Goal: Information Seeking & Learning: Check status

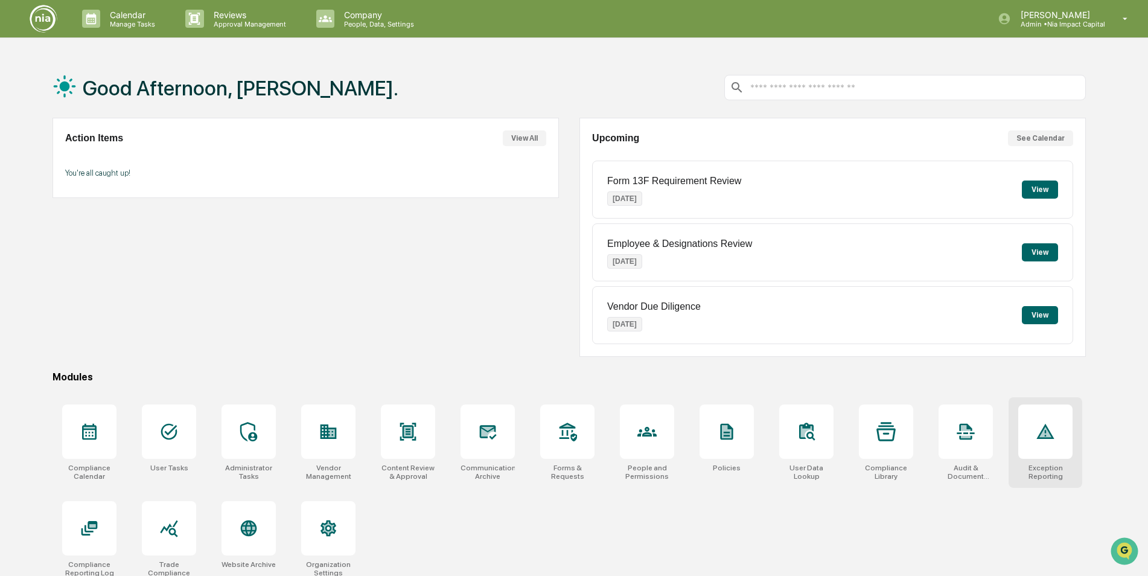
click at [1051, 438] on icon at bounding box center [1045, 431] width 18 height 15
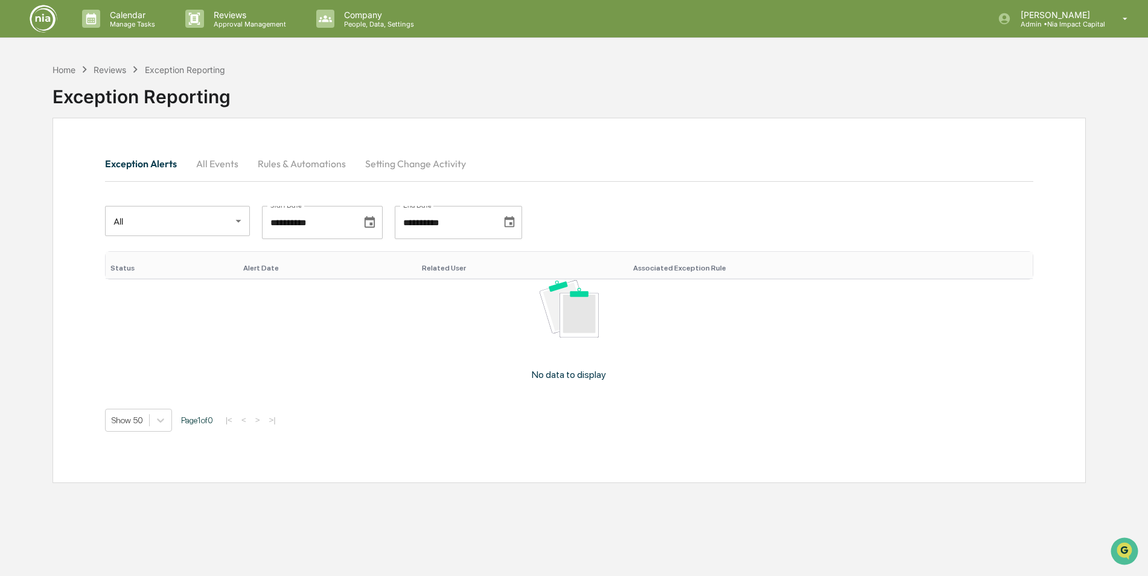
click at [220, 164] on button "All Events" at bounding box center [218, 163] width 62 height 29
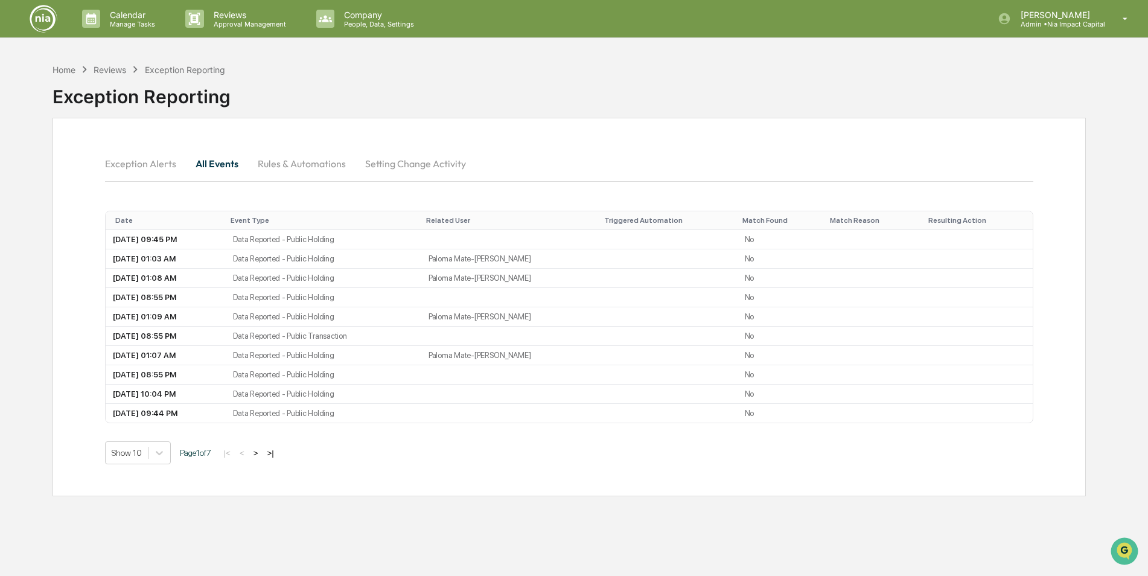
click at [295, 170] on button "Rules & Automations" at bounding box center [301, 163] width 107 height 29
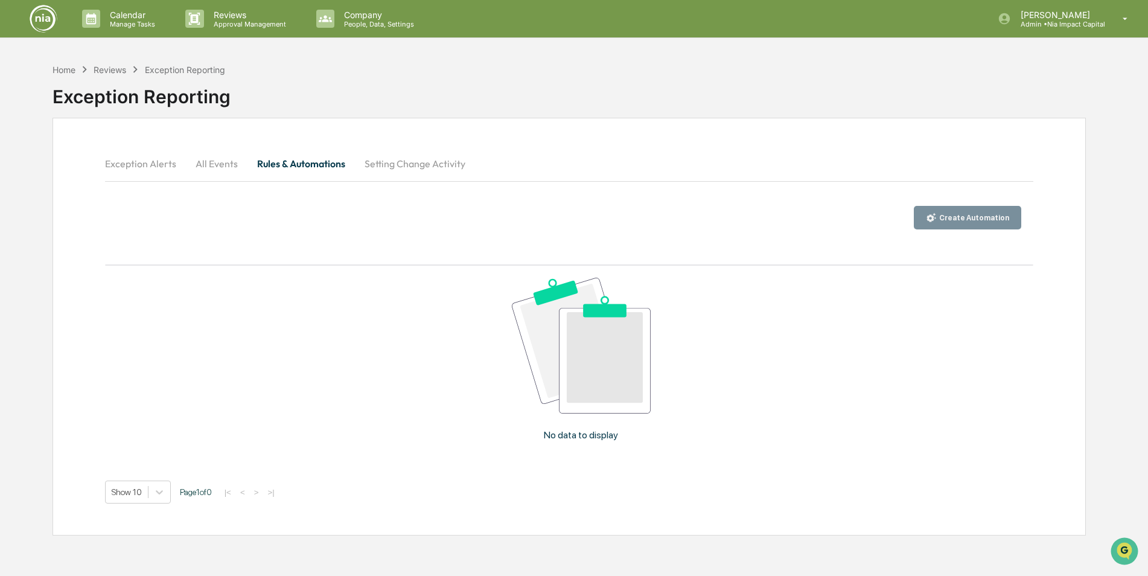
click at [160, 165] on button "Exception Alerts" at bounding box center [145, 163] width 81 height 29
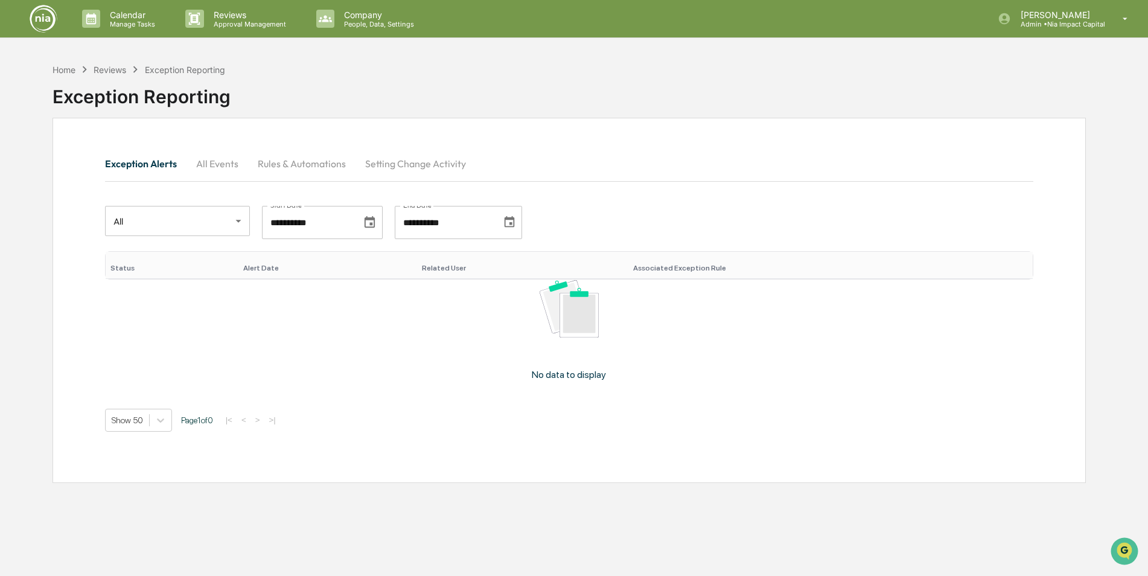
click at [54, 18] on img at bounding box center [43, 18] width 29 height 29
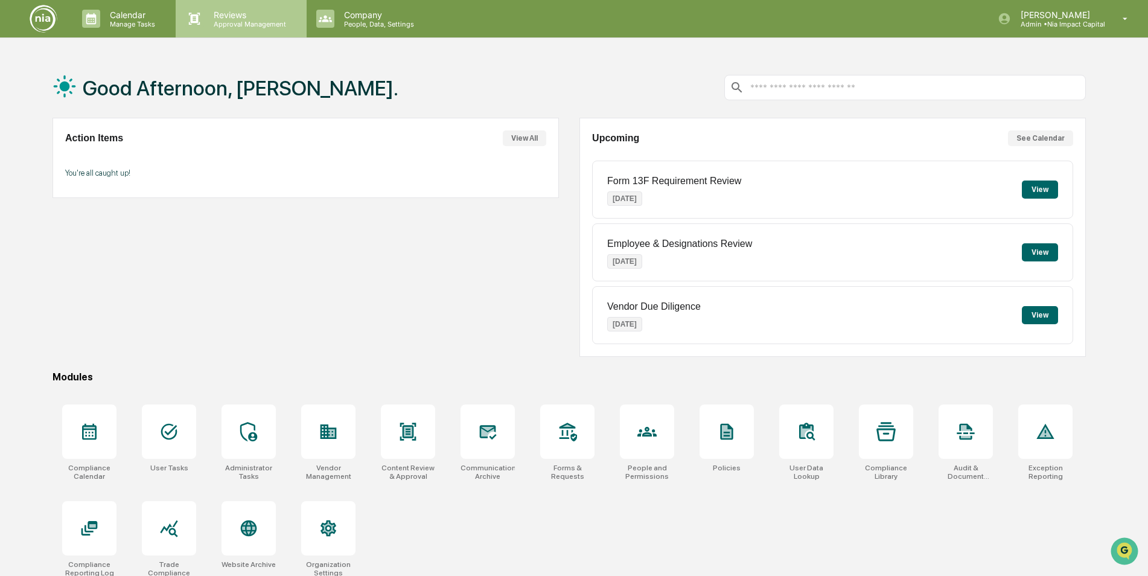
click at [220, 17] on p "Reviews" at bounding box center [248, 15] width 88 height 10
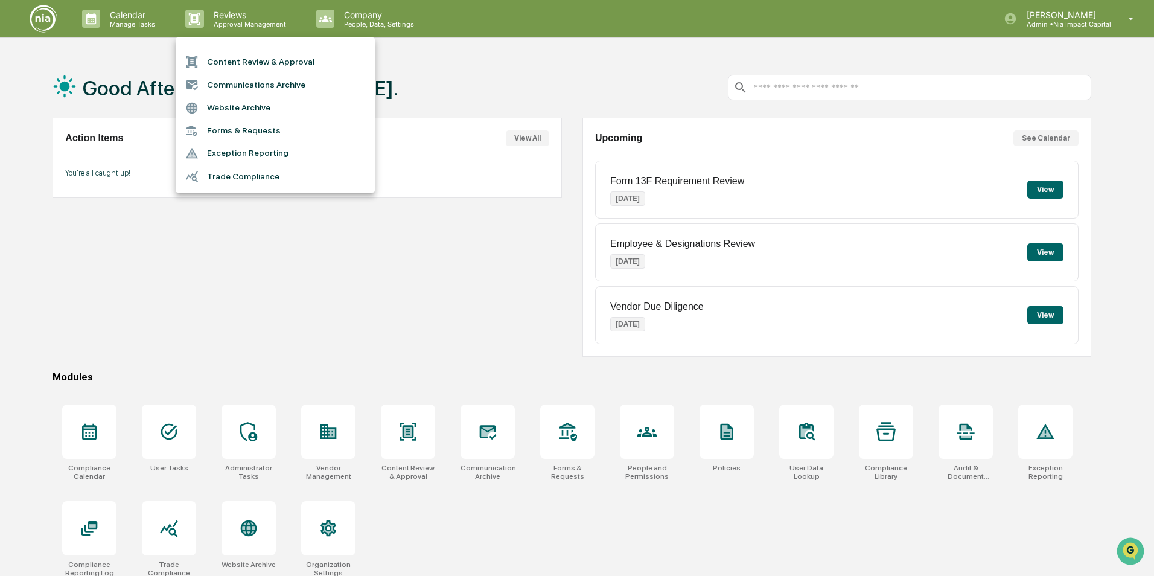
click at [327, 22] on div at bounding box center [577, 288] width 1154 height 576
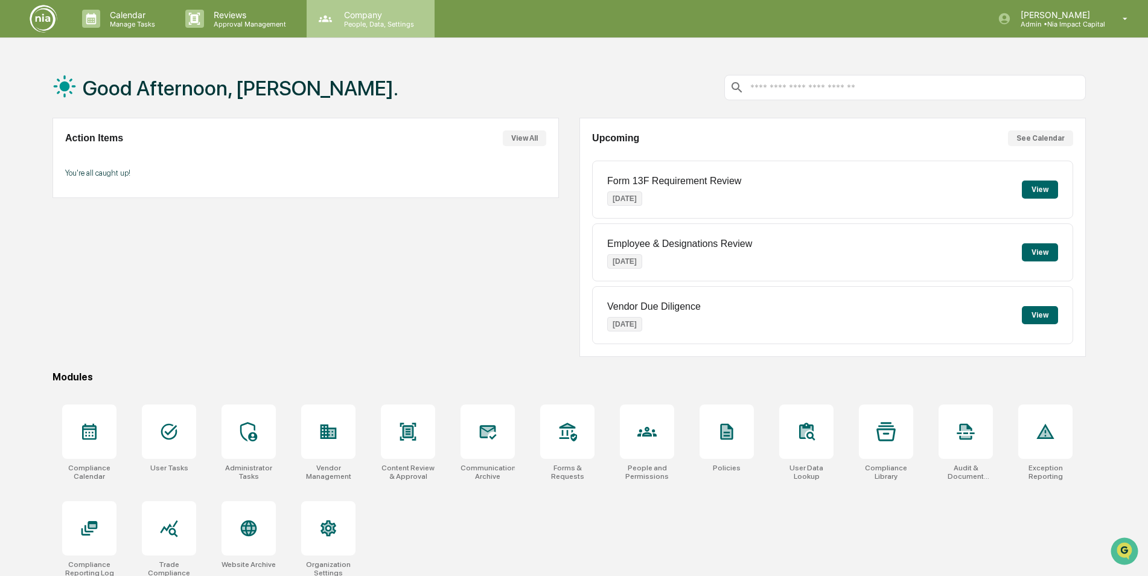
click at [334, 22] on p "People, Data, Settings" at bounding box center [377, 24] width 86 height 8
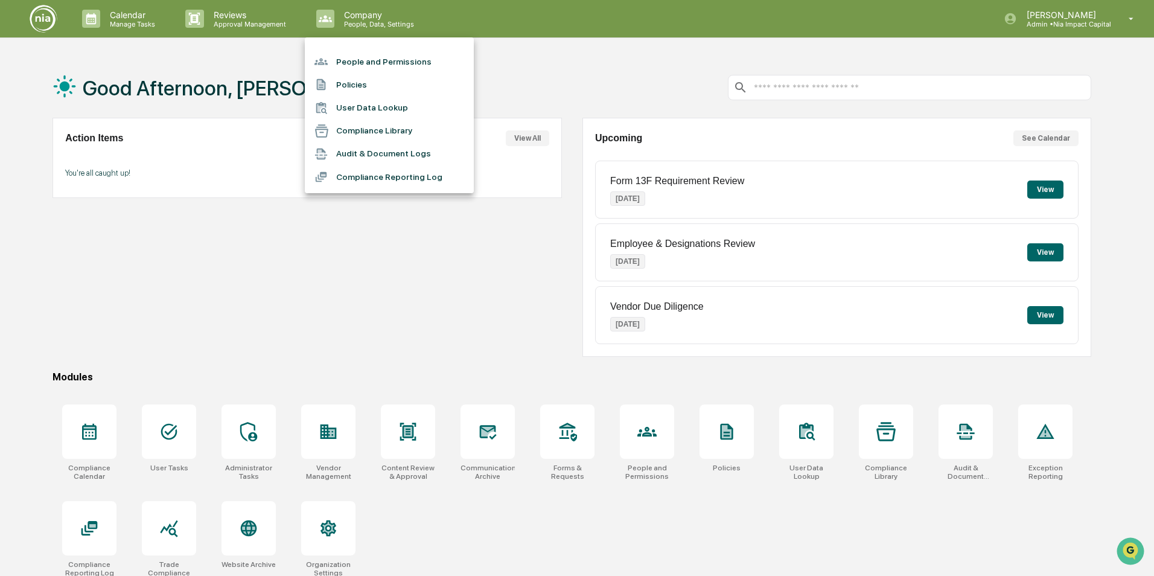
click at [657, 421] on div at bounding box center [577, 288] width 1154 height 576
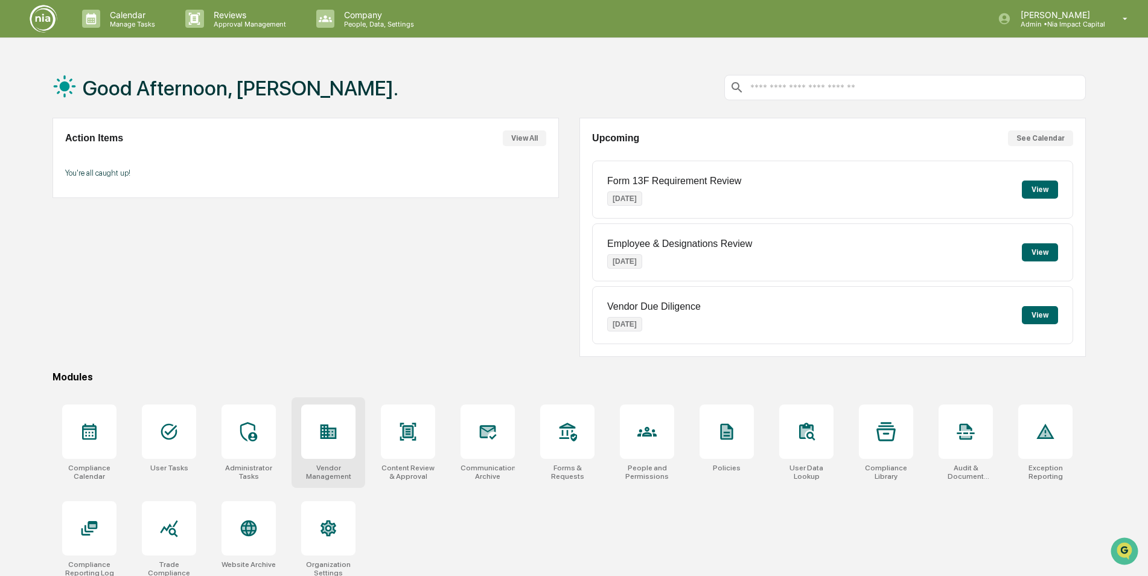
click at [316, 436] on div at bounding box center [328, 431] width 54 height 54
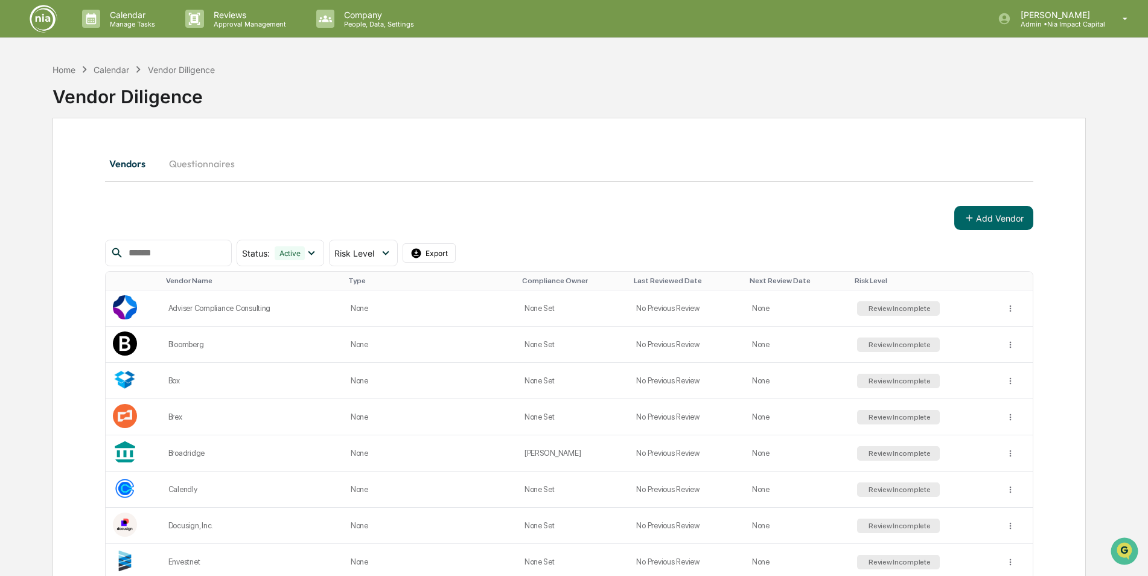
click at [42, 27] on img at bounding box center [43, 18] width 29 height 29
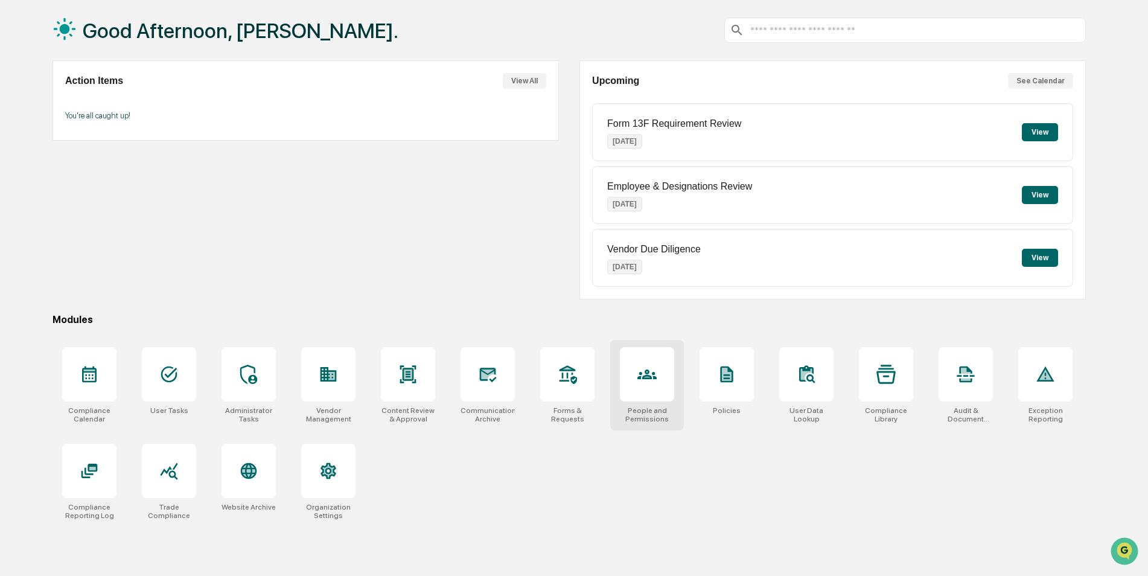
click at [663, 372] on div at bounding box center [647, 374] width 54 height 54
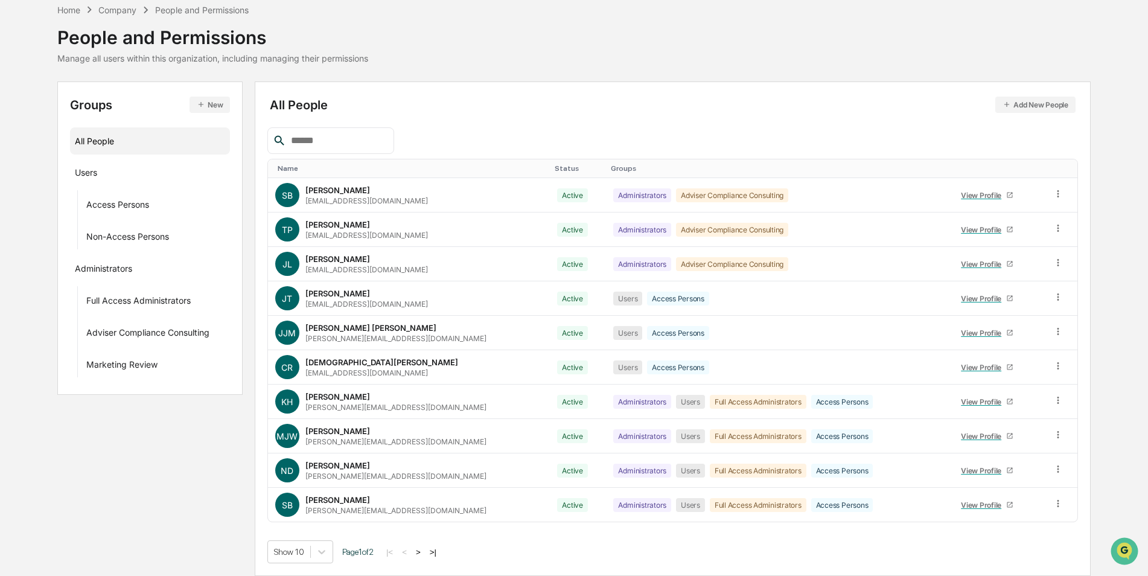
click at [419, 555] on button ">" at bounding box center [418, 552] width 12 height 10
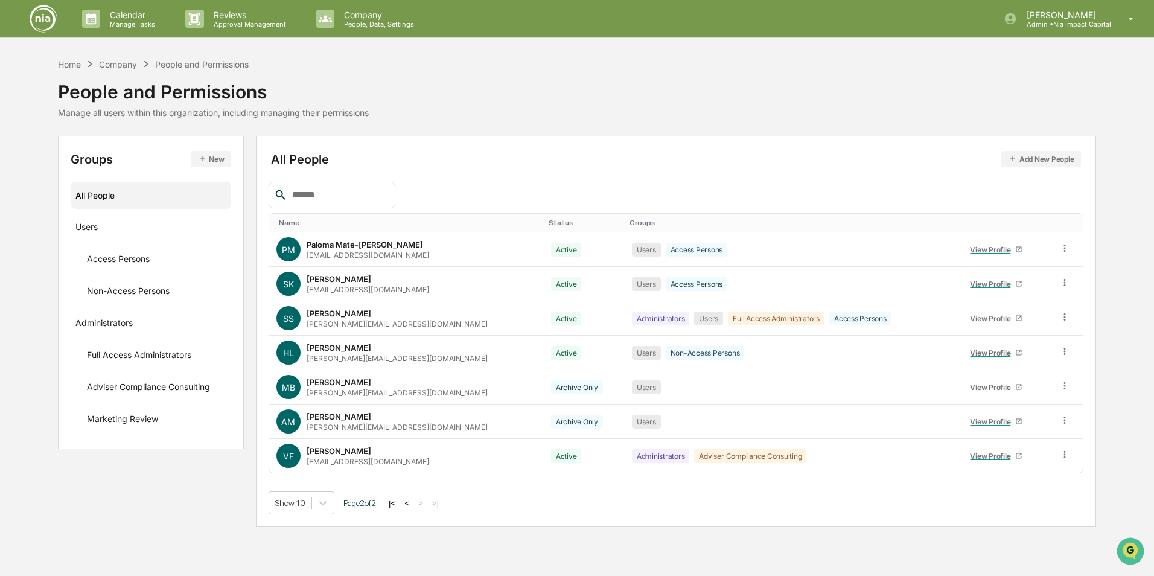
click at [413, 505] on button "<" at bounding box center [407, 503] width 12 height 10
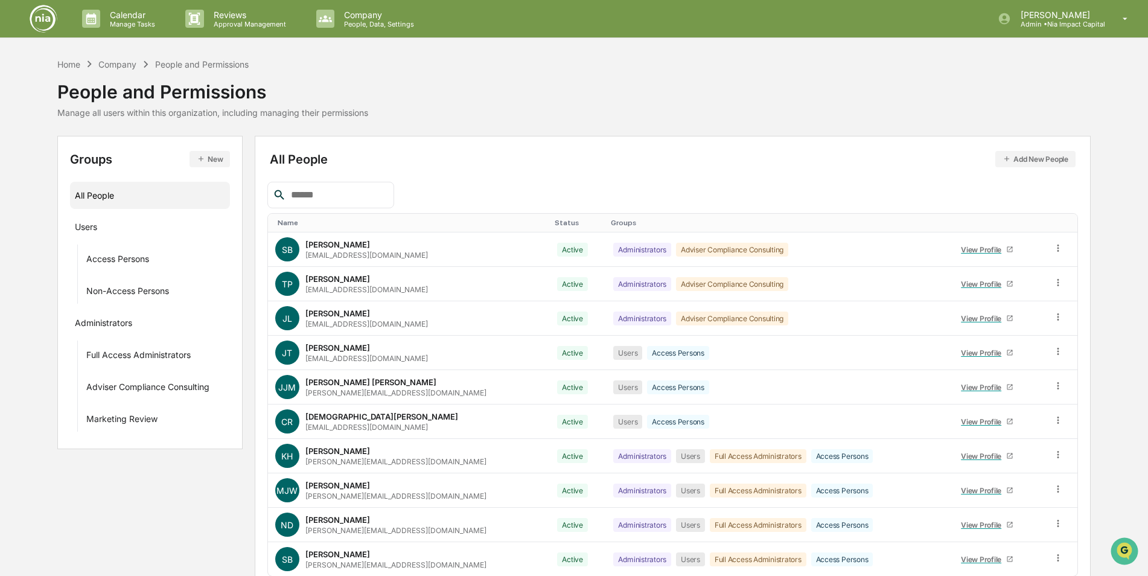
click at [53, 22] on img at bounding box center [43, 18] width 29 height 29
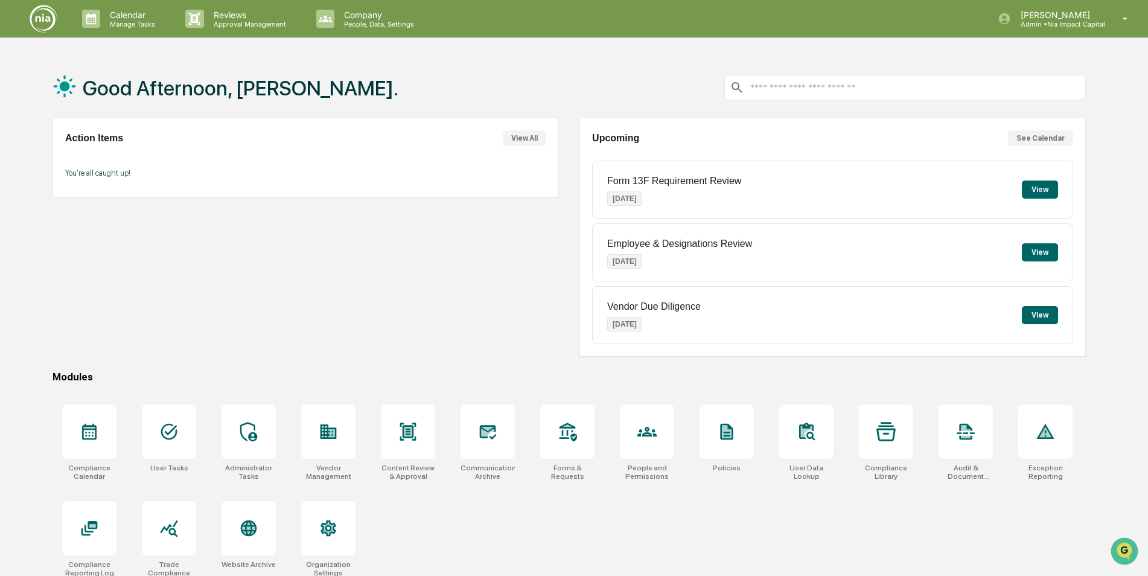
click at [843, 88] on input "text" at bounding box center [914, 87] width 331 height 11
click at [1116, 109] on div "Good Afternoon, Sam. Action Items View All You're all caught up! Upcoming See C…" at bounding box center [574, 345] width 1148 height 576
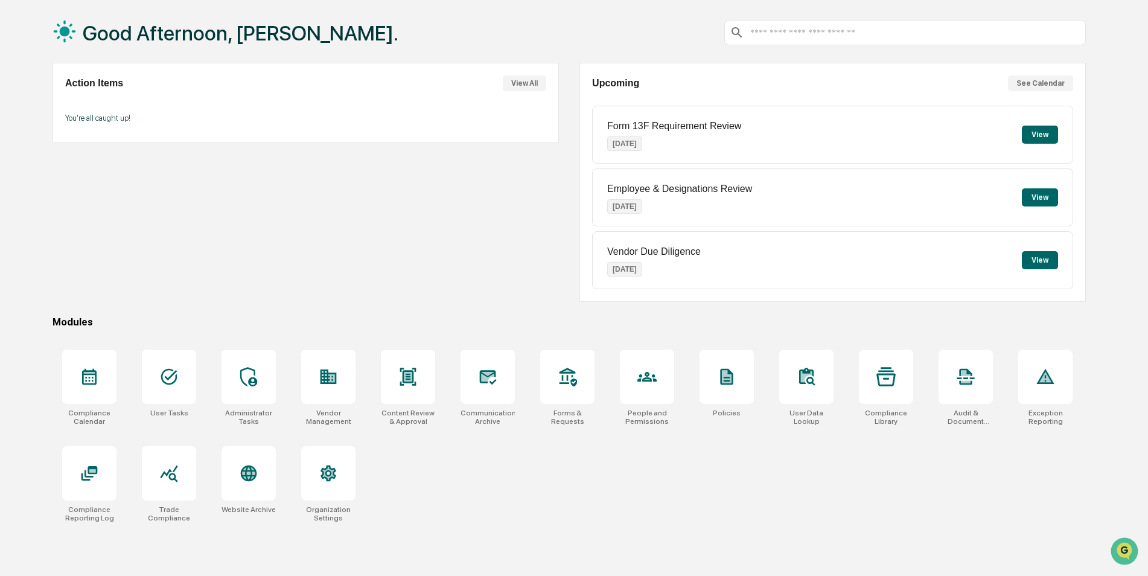
scroll to position [57, 0]
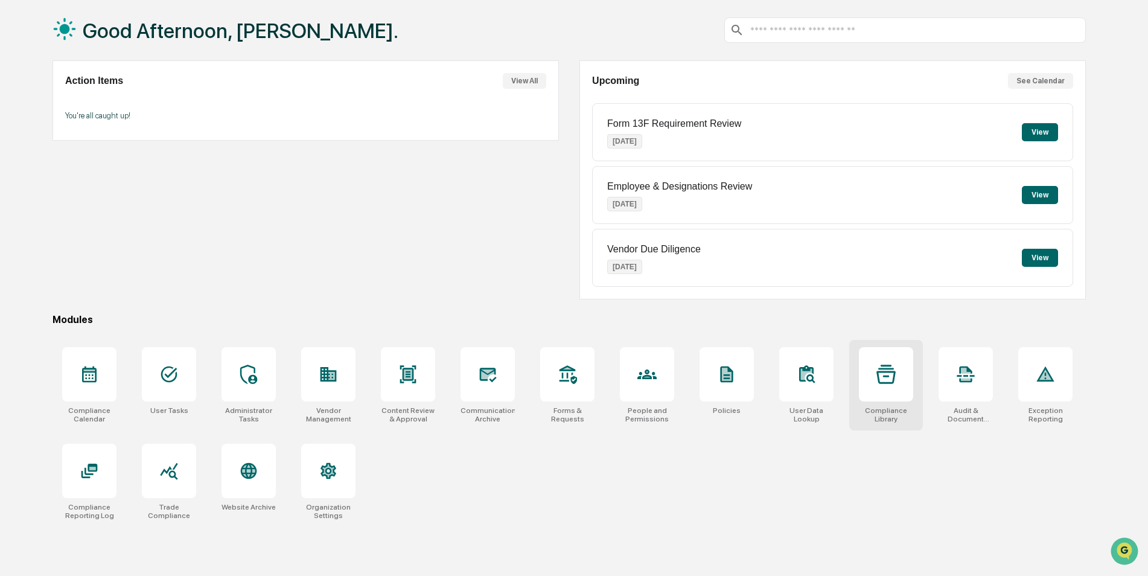
click at [891, 374] on icon at bounding box center [885, 374] width 19 height 19
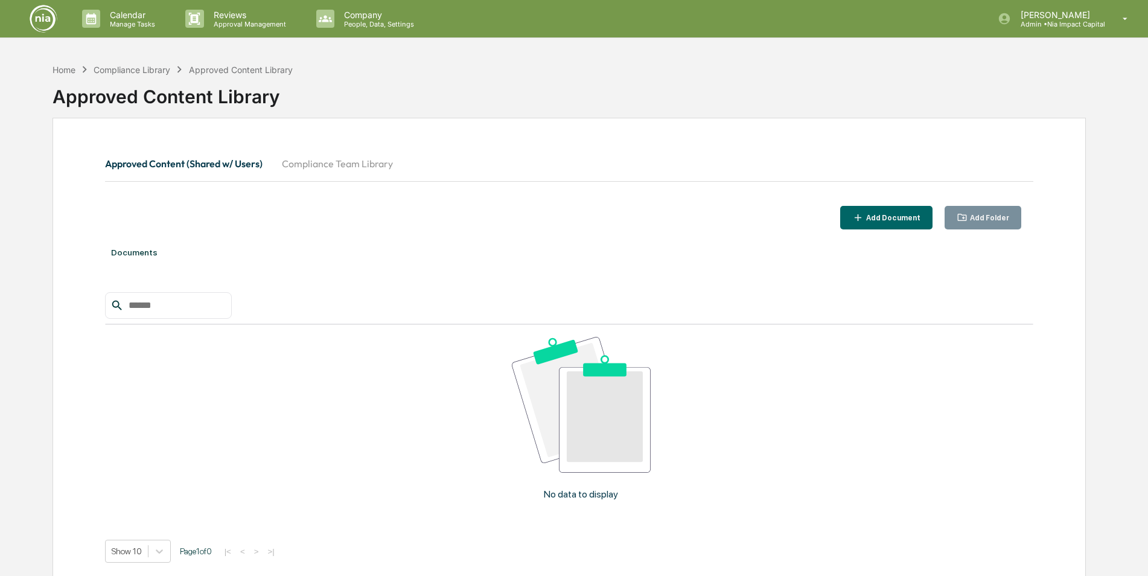
click at [44, 18] on img at bounding box center [43, 18] width 29 height 29
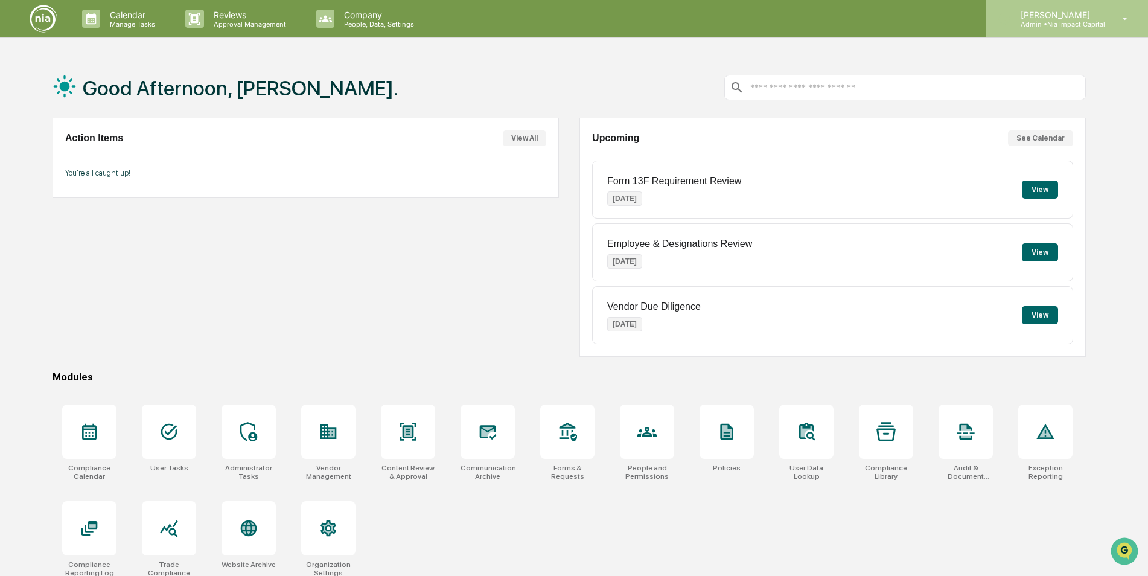
click at [1027, 25] on p "Admin • Nia Impact Capital" at bounding box center [1058, 24] width 94 height 8
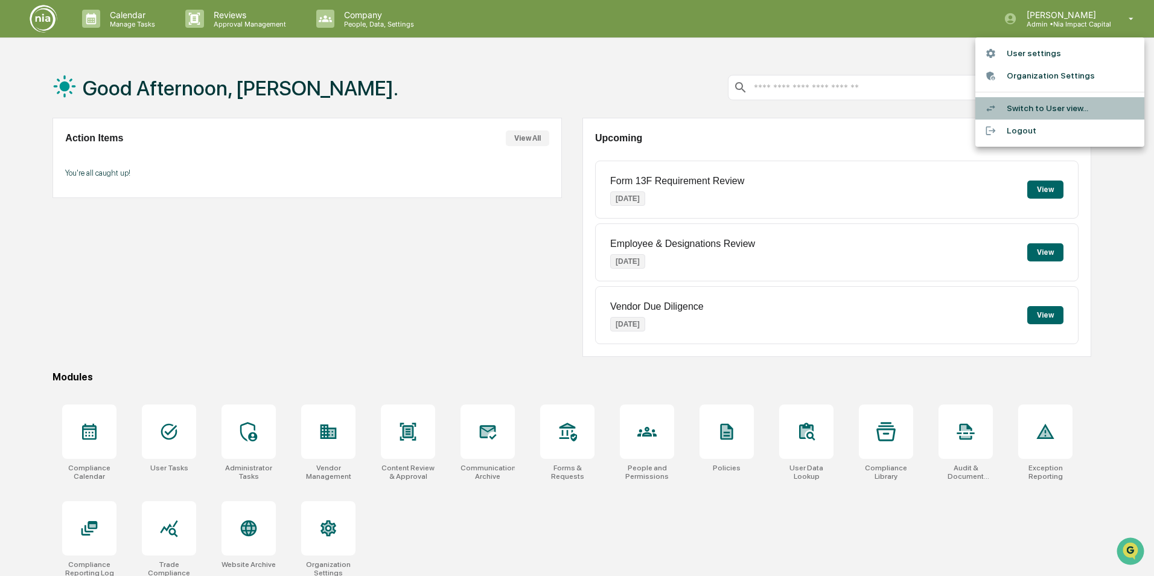
click at [1038, 111] on li "Switch to User view..." at bounding box center [1059, 108] width 169 height 22
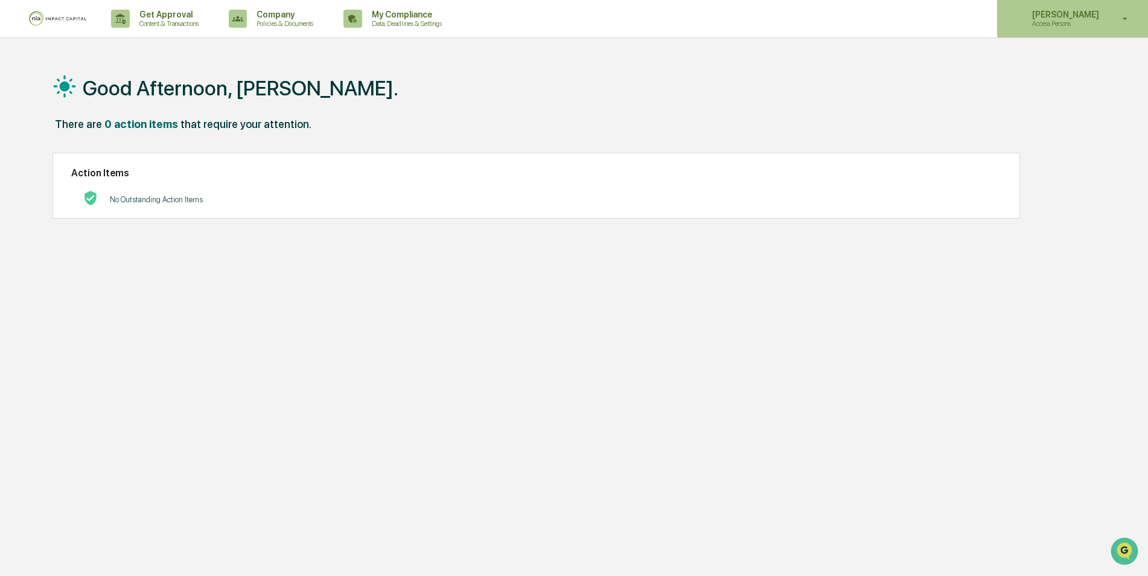
click at [1059, 27] on p "Access Persons" at bounding box center [1063, 23] width 83 height 8
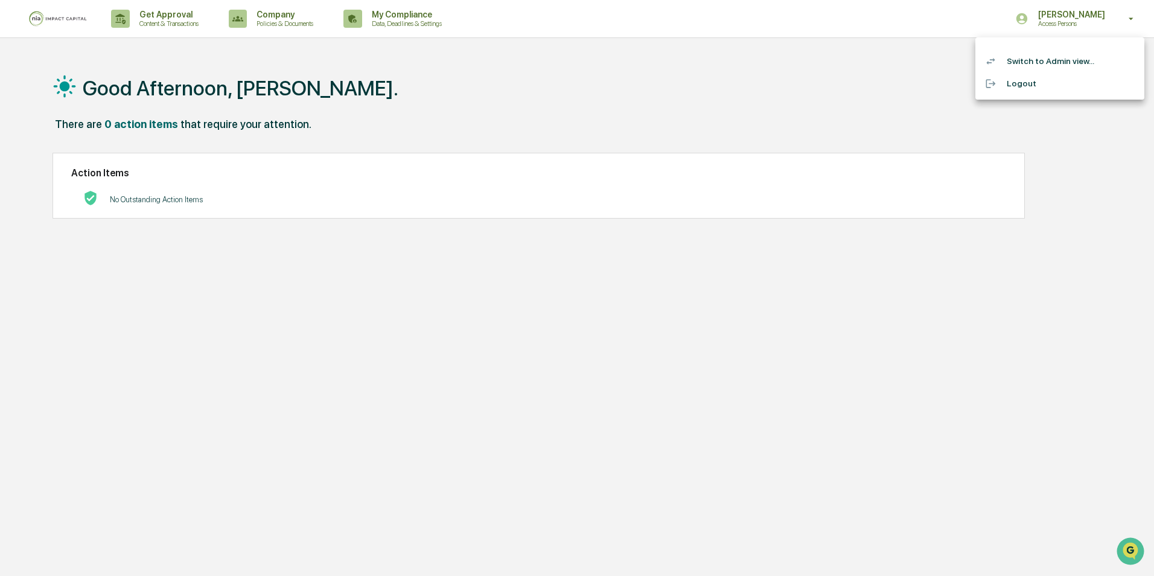
click at [1044, 66] on li "Switch to Admin view..." at bounding box center [1059, 61] width 169 height 22
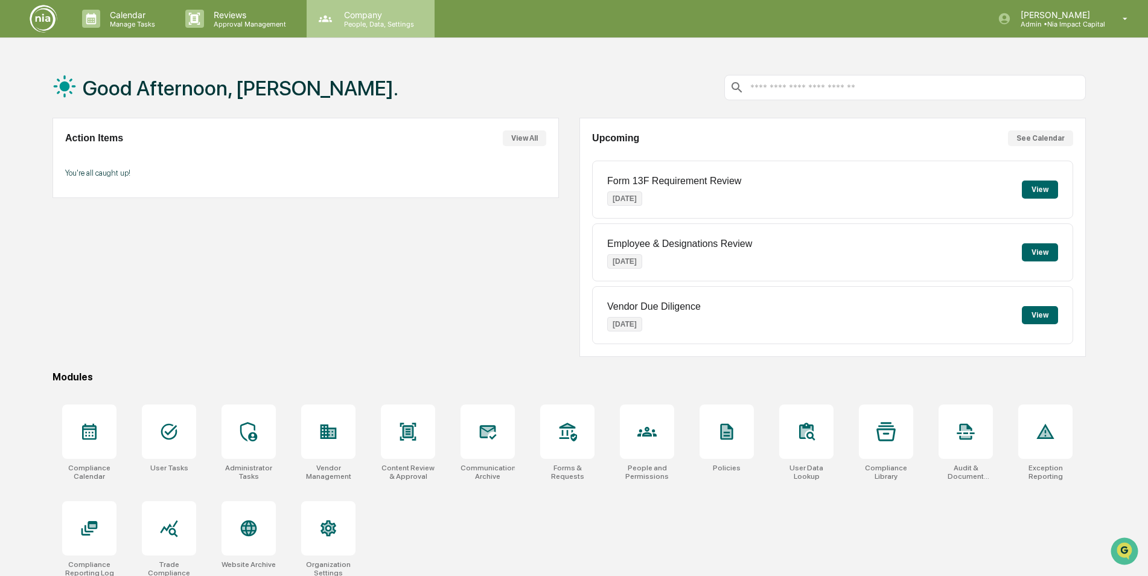
click at [389, 28] on p "People, Data, Settings" at bounding box center [377, 24] width 86 height 8
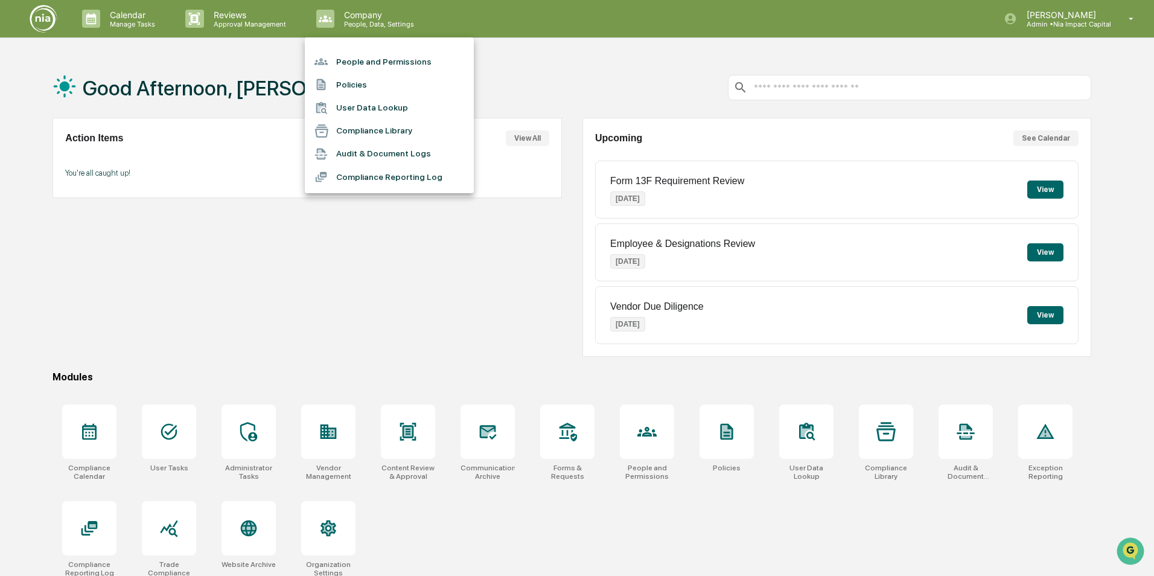
click at [392, 182] on li "Compliance Reporting Log" at bounding box center [389, 176] width 169 height 23
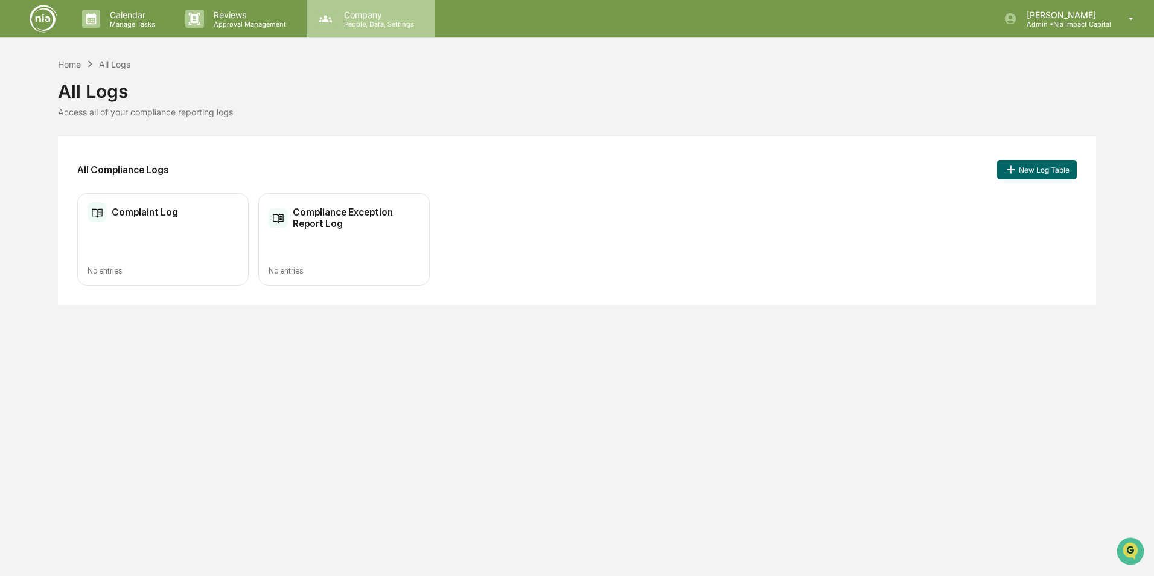
click at [391, 29] on div "Company People, Data, Settings" at bounding box center [371, 18] width 128 height 37
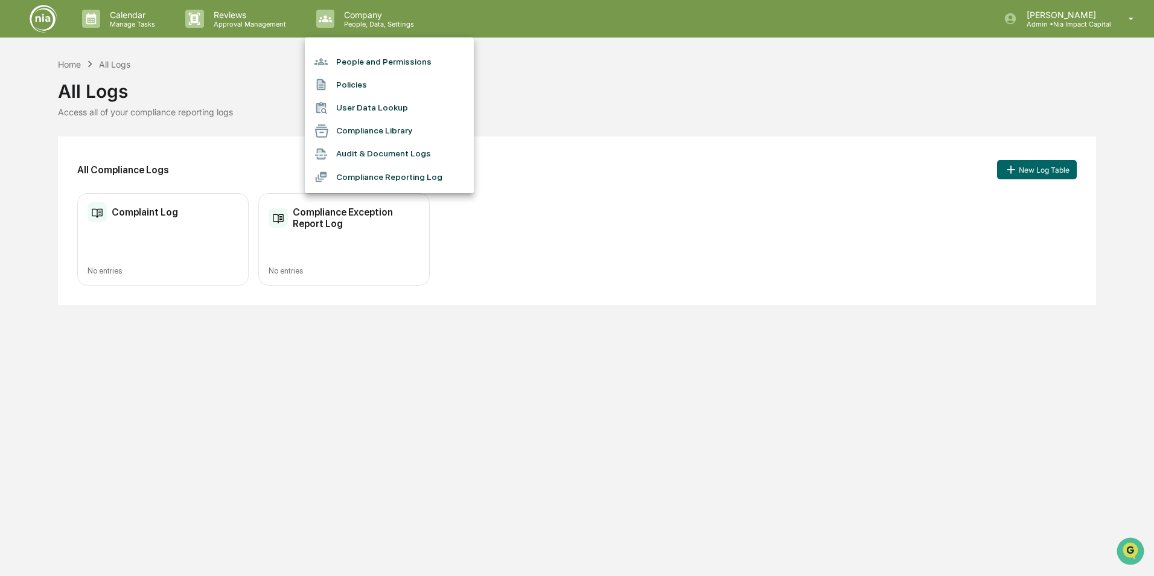
click at [403, 151] on li "Audit & Document Logs" at bounding box center [389, 153] width 169 height 23
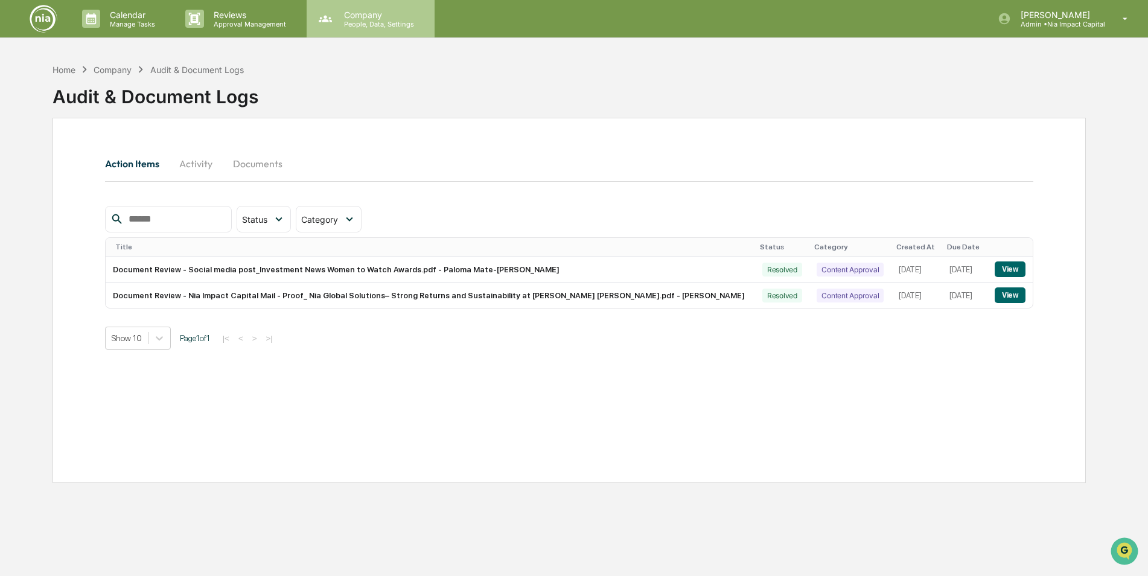
click at [352, 24] on p "People, Data, Settings" at bounding box center [377, 24] width 86 height 8
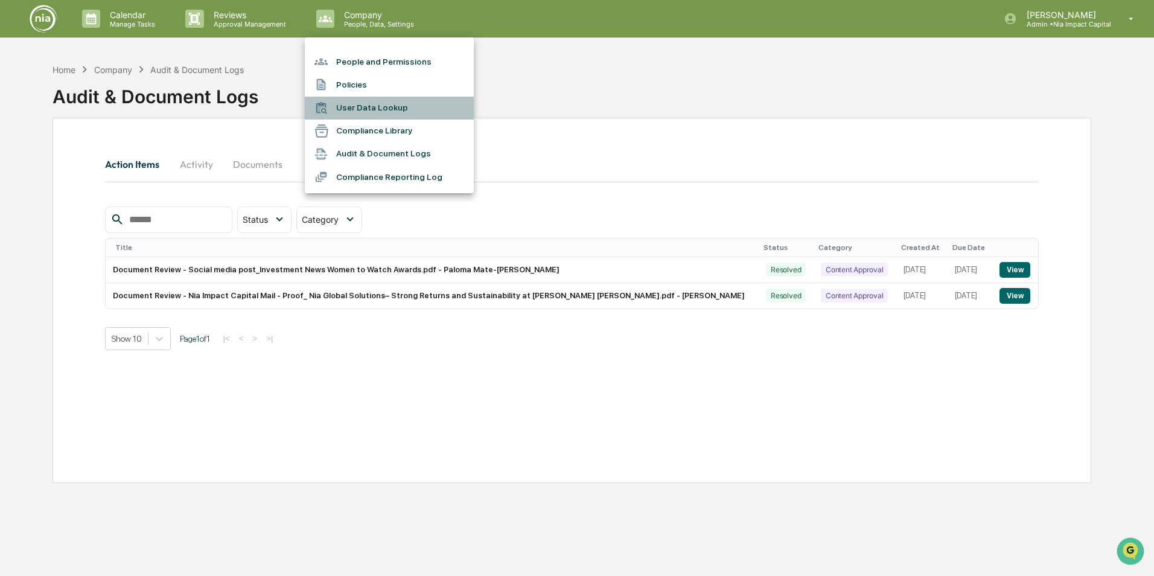
click at [370, 113] on li "User Data Lookup" at bounding box center [389, 108] width 169 height 23
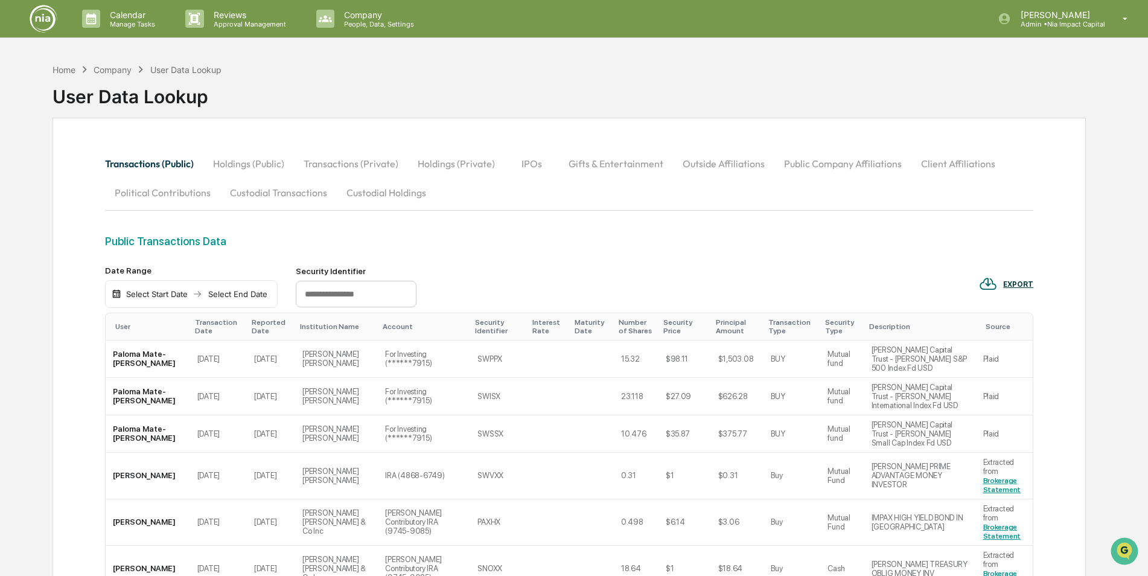
click at [265, 169] on button "Holdings (Public)" at bounding box center [248, 163] width 91 height 29
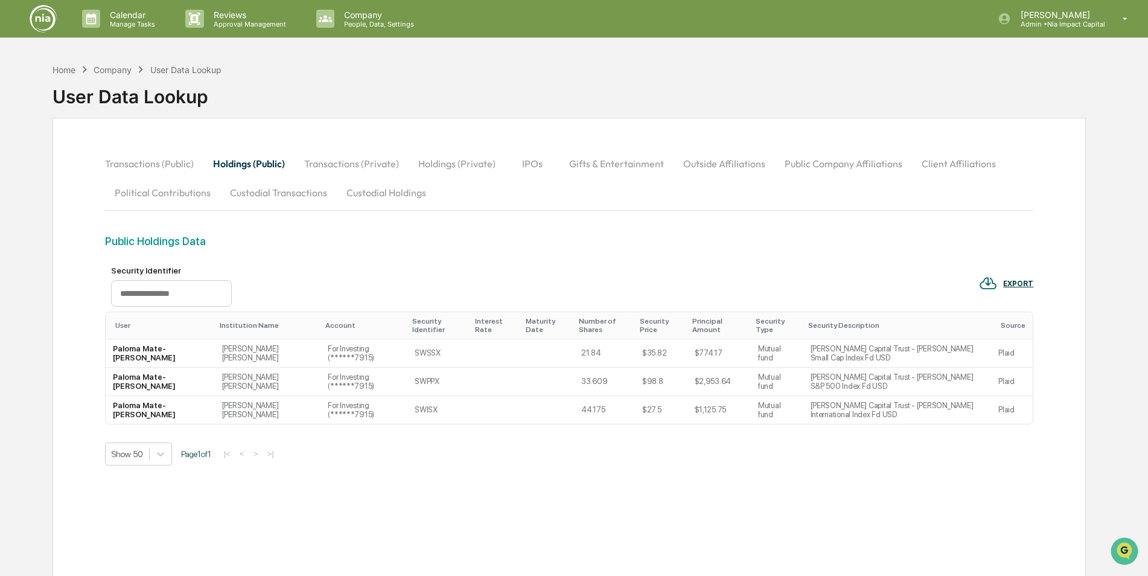
click at [969, 166] on button "Client Affiliations" at bounding box center [959, 163] width 94 height 29
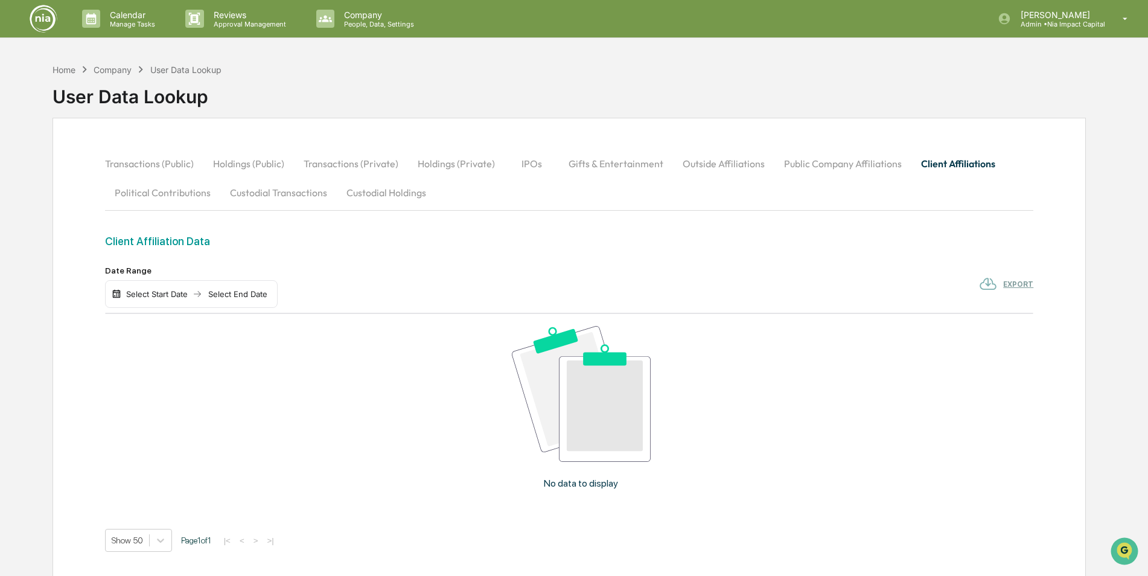
click at [369, 196] on button "Custodial Holdings" at bounding box center [386, 192] width 99 height 29
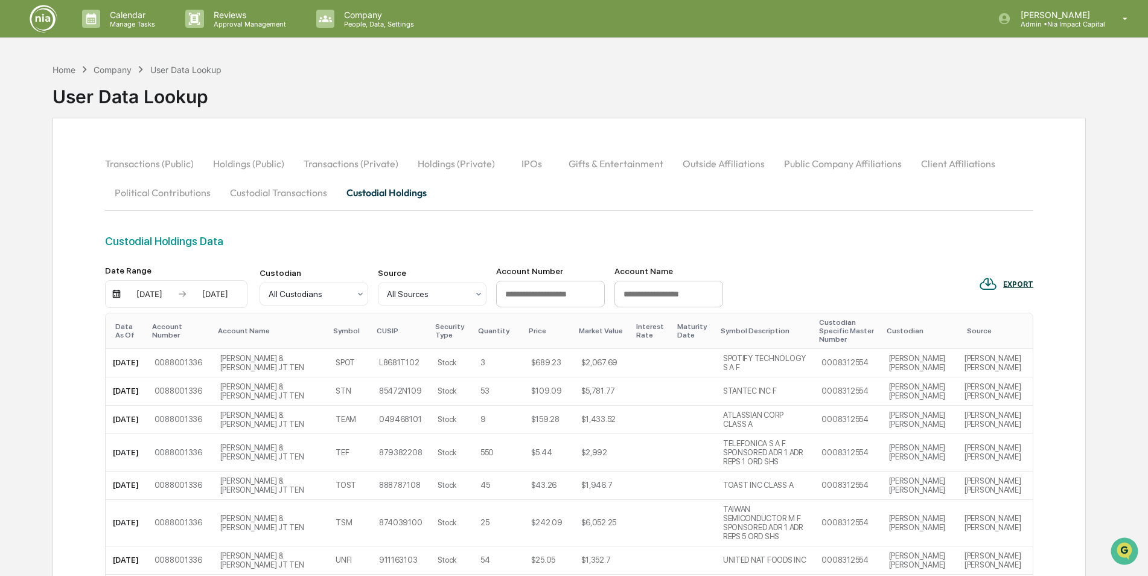
click at [947, 327] on div "Custodian" at bounding box center [920, 331] width 66 height 8
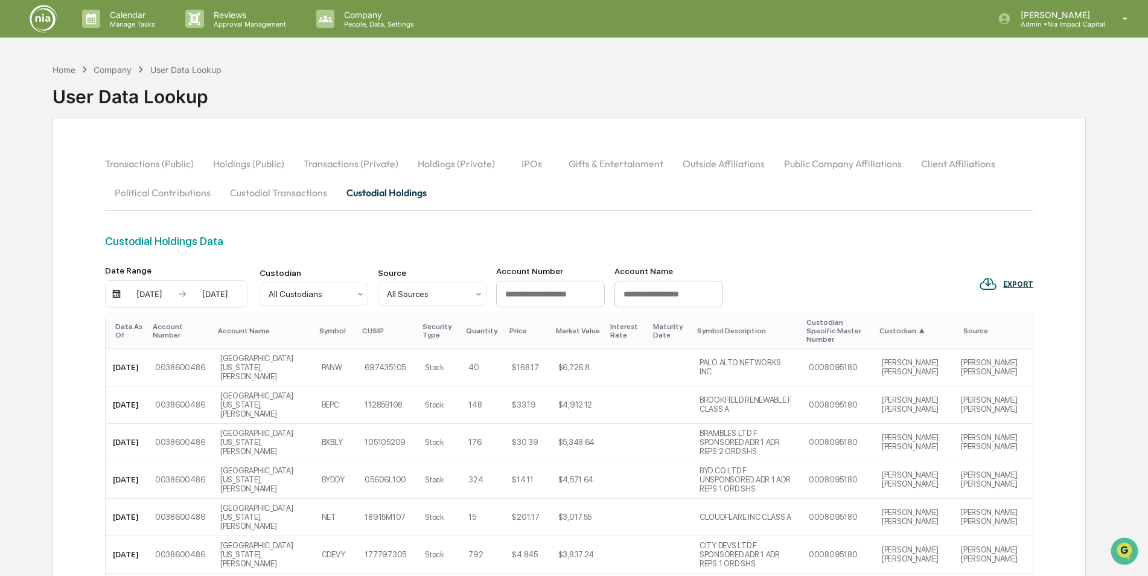
click at [945, 327] on div "Custodian ▲" at bounding box center [913, 331] width 69 height 8
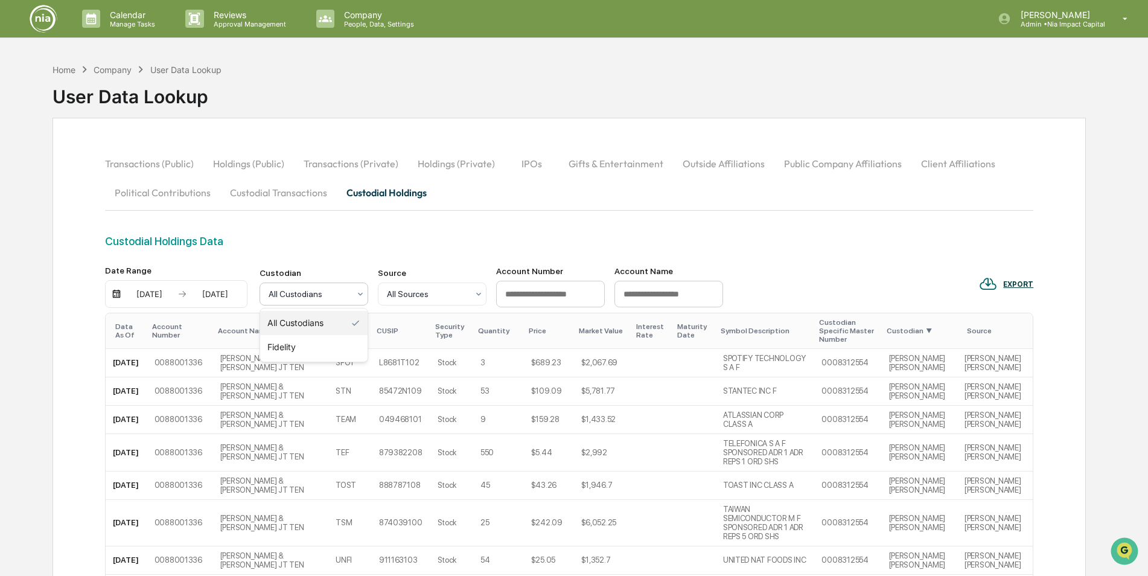
click at [339, 298] on div at bounding box center [309, 294] width 81 height 12
click at [316, 344] on div "Fidelity" at bounding box center [313, 347] width 107 height 24
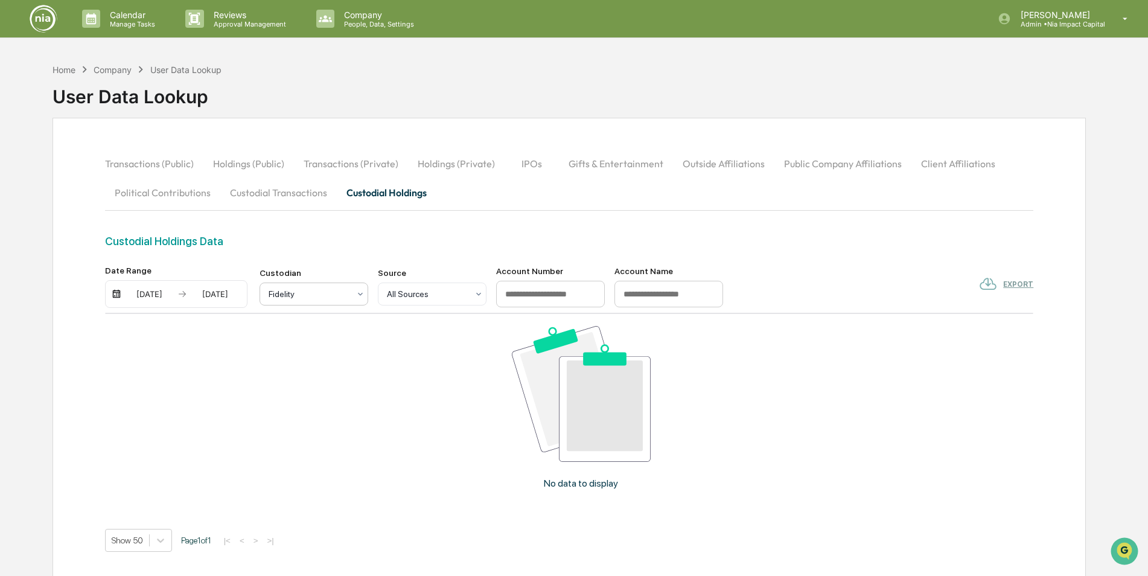
click at [304, 293] on div at bounding box center [309, 294] width 81 height 12
click at [297, 324] on div "All Custodians" at bounding box center [313, 323] width 107 height 24
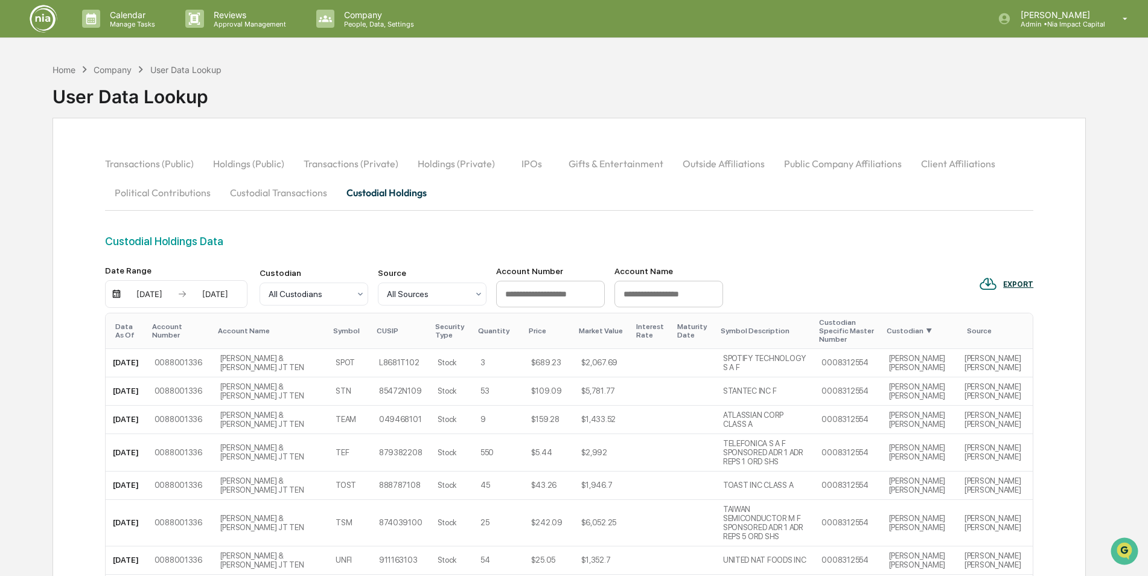
click at [276, 195] on button "Custodial Transactions" at bounding box center [278, 192] width 116 height 29
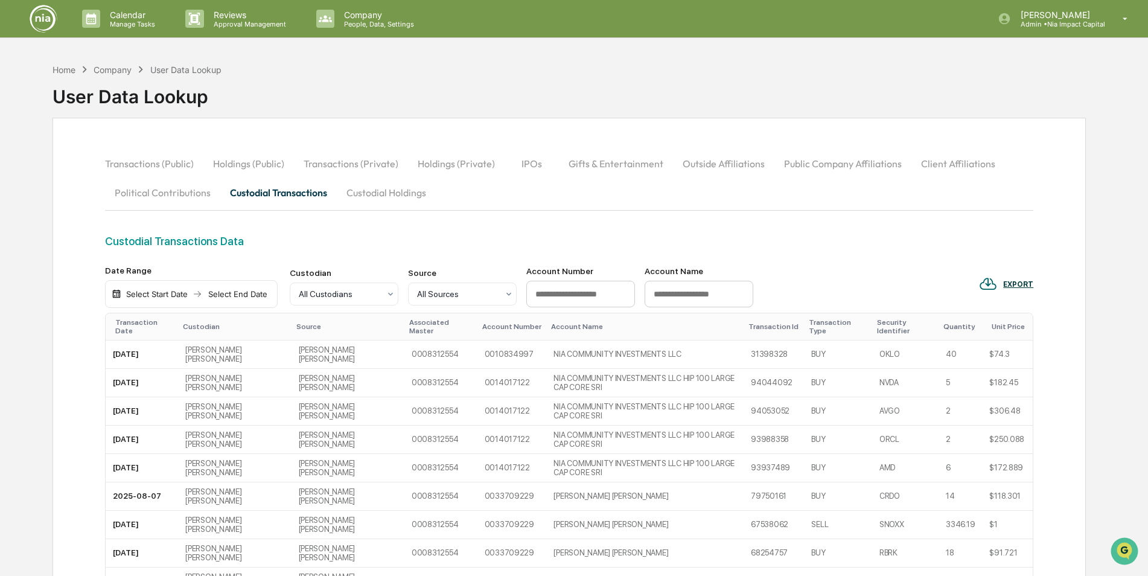
click at [366, 193] on button "Custodial Holdings" at bounding box center [386, 192] width 99 height 29
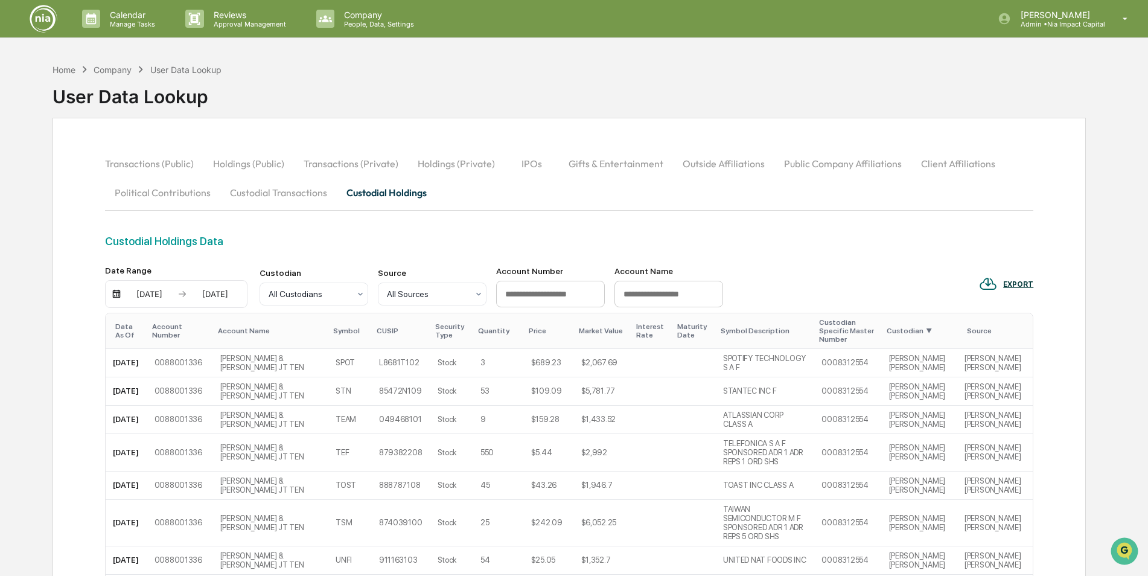
click at [191, 73] on div "User Data Lookup" at bounding box center [185, 70] width 71 height 10
click at [109, 67] on div "Company" at bounding box center [113, 70] width 38 height 10
click at [67, 66] on div "Home" at bounding box center [64, 70] width 23 height 10
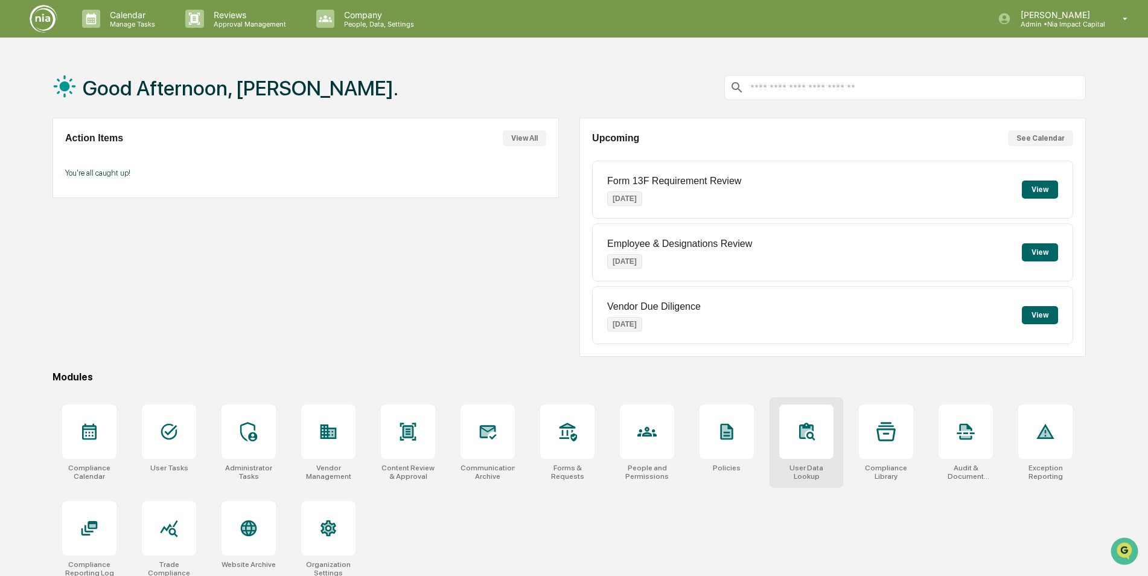
click at [797, 429] on icon at bounding box center [806, 431] width 19 height 19
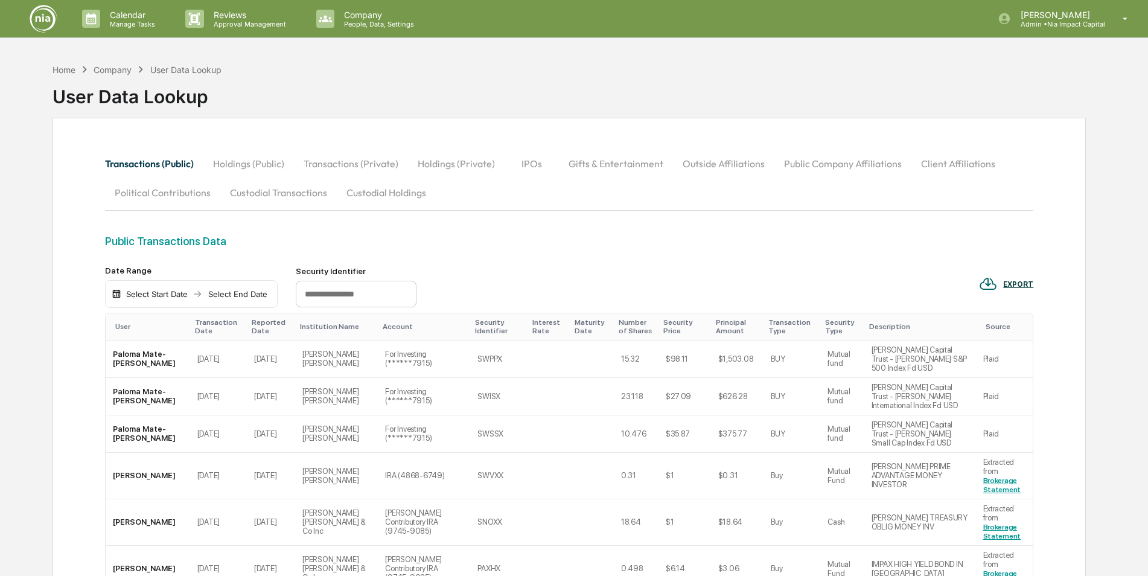
click at [448, 165] on button "Holdings (Private)" at bounding box center [456, 163] width 97 height 29
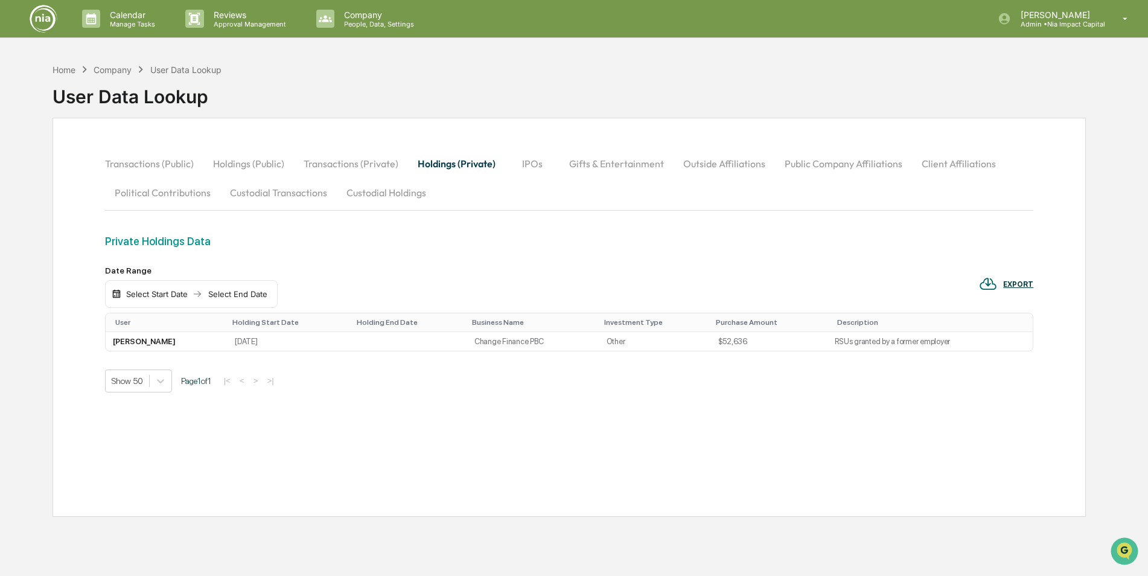
click at [834, 168] on button "Public Company Affiliations" at bounding box center [843, 163] width 137 height 29
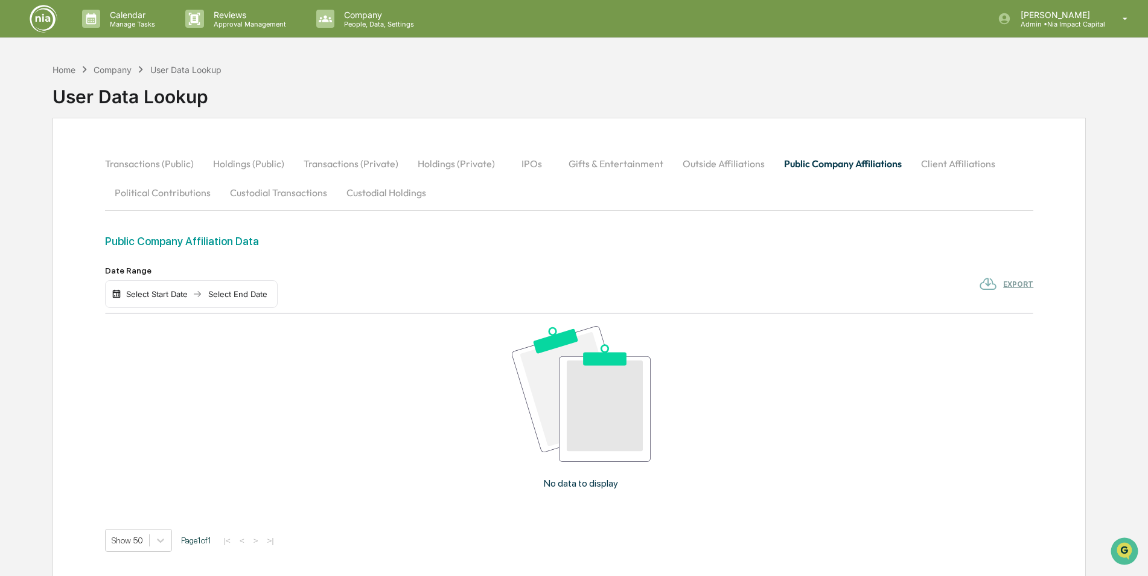
click at [960, 167] on button "Client Affiliations" at bounding box center [958, 163] width 94 height 29
click at [156, 184] on button "Political Contributions" at bounding box center [162, 192] width 115 height 29
click at [293, 188] on button "Custodial Transactions" at bounding box center [278, 192] width 116 height 29
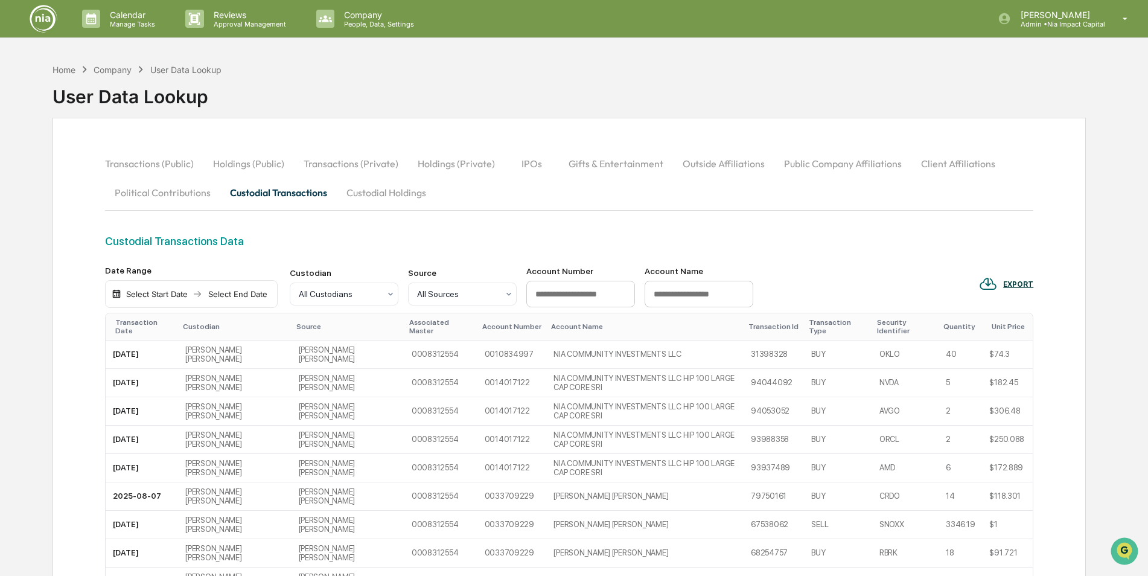
click at [366, 192] on button "Custodial Holdings" at bounding box center [386, 192] width 99 height 29
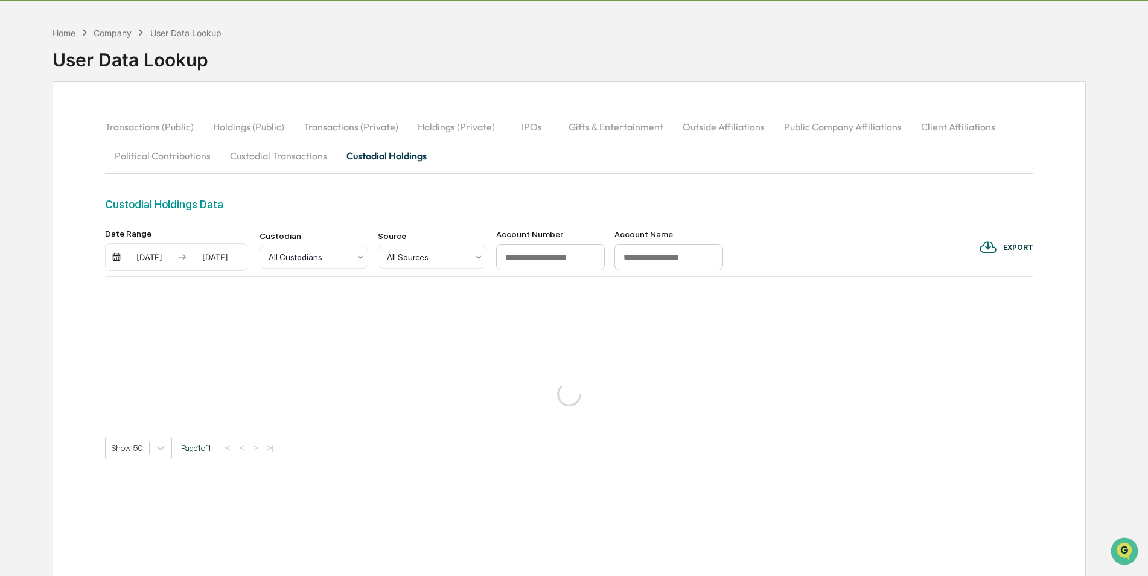
scroll to position [57, 0]
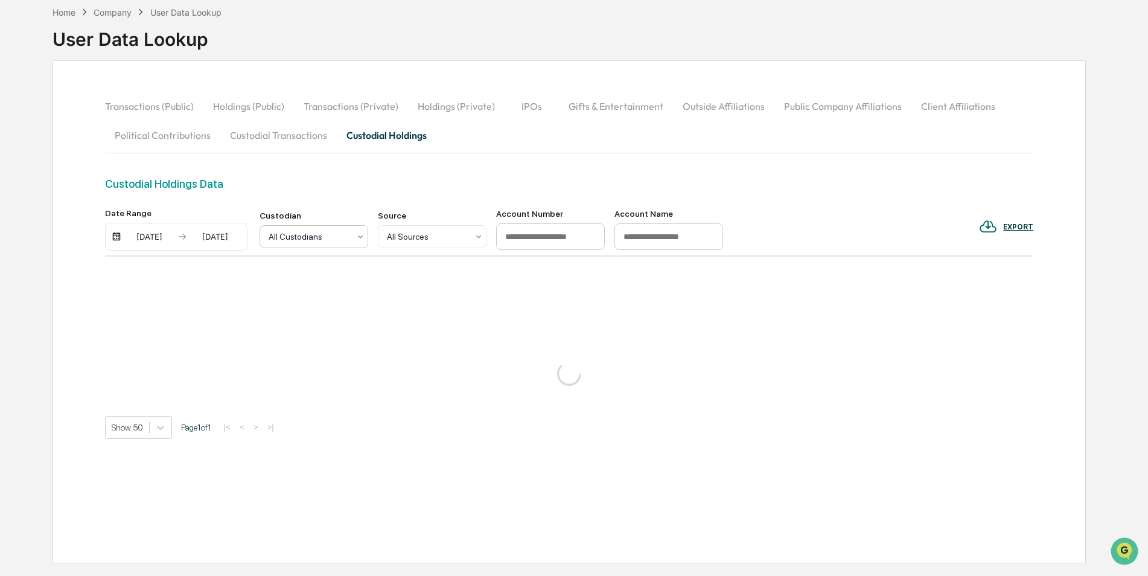
click at [319, 241] on div at bounding box center [309, 237] width 81 height 12
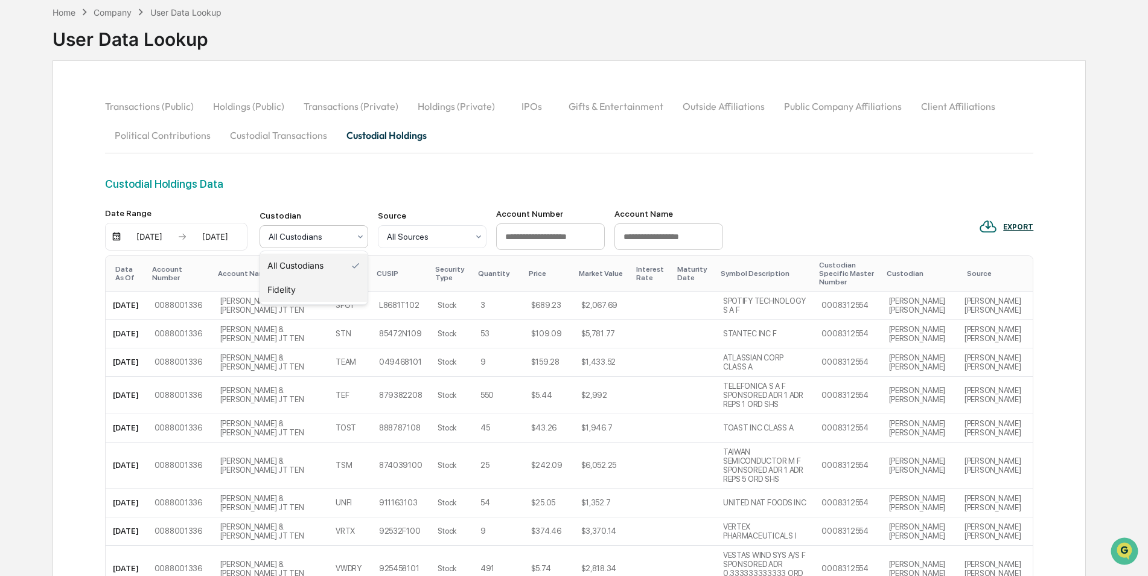
click at [324, 287] on div "Fidelity" at bounding box center [313, 290] width 107 height 24
